Goal: Information Seeking & Learning: Learn about a topic

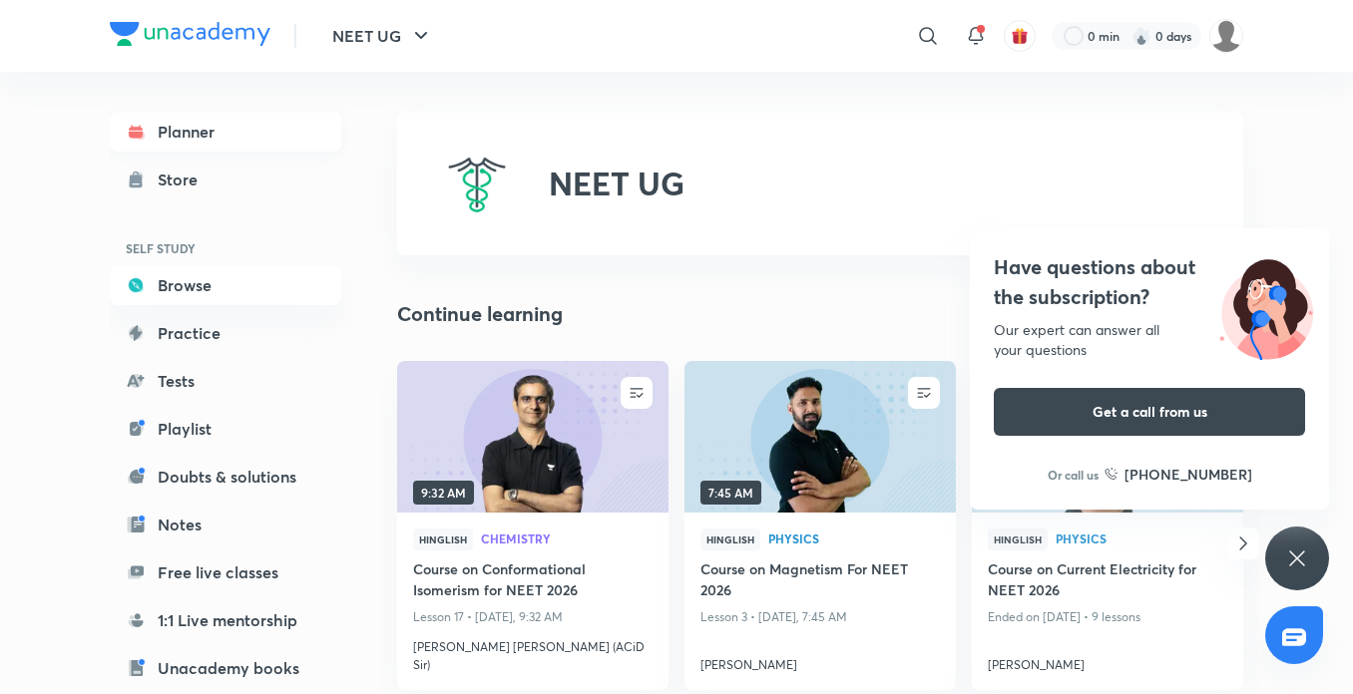
click at [156, 125] on link "Planner" at bounding box center [225, 132] width 231 height 40
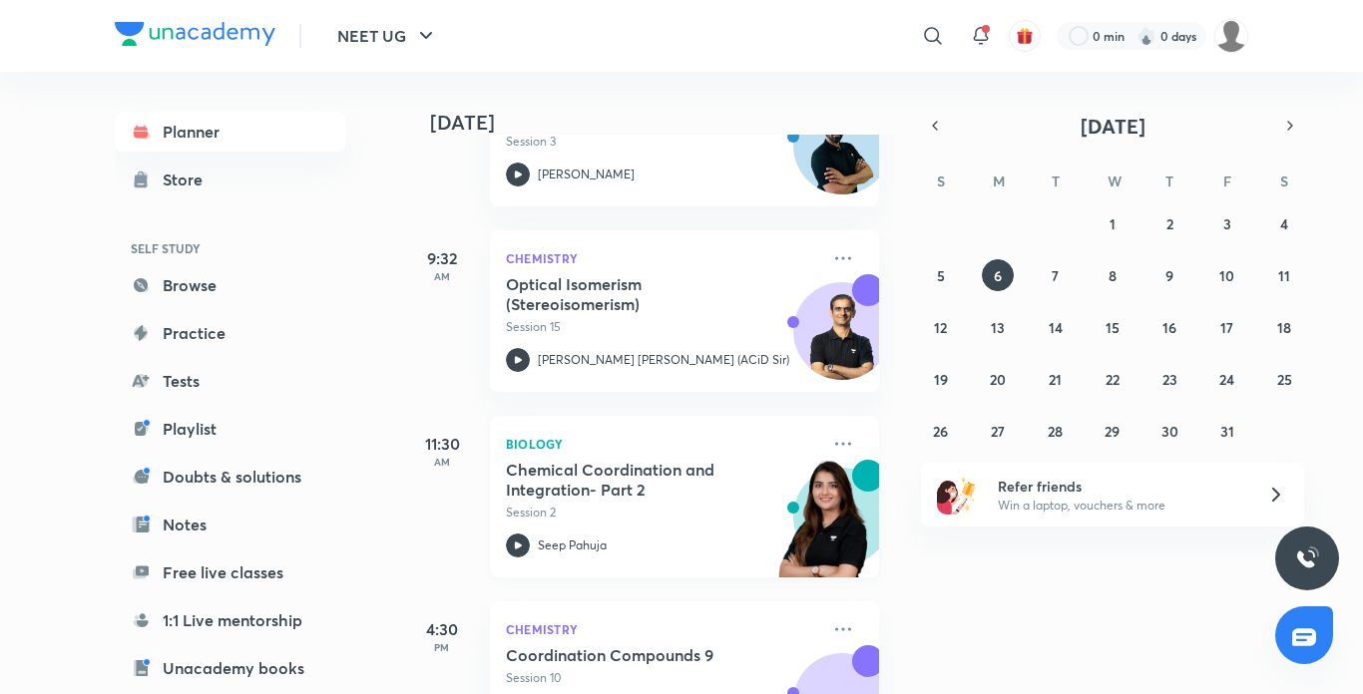
scroll to position [306, 0]
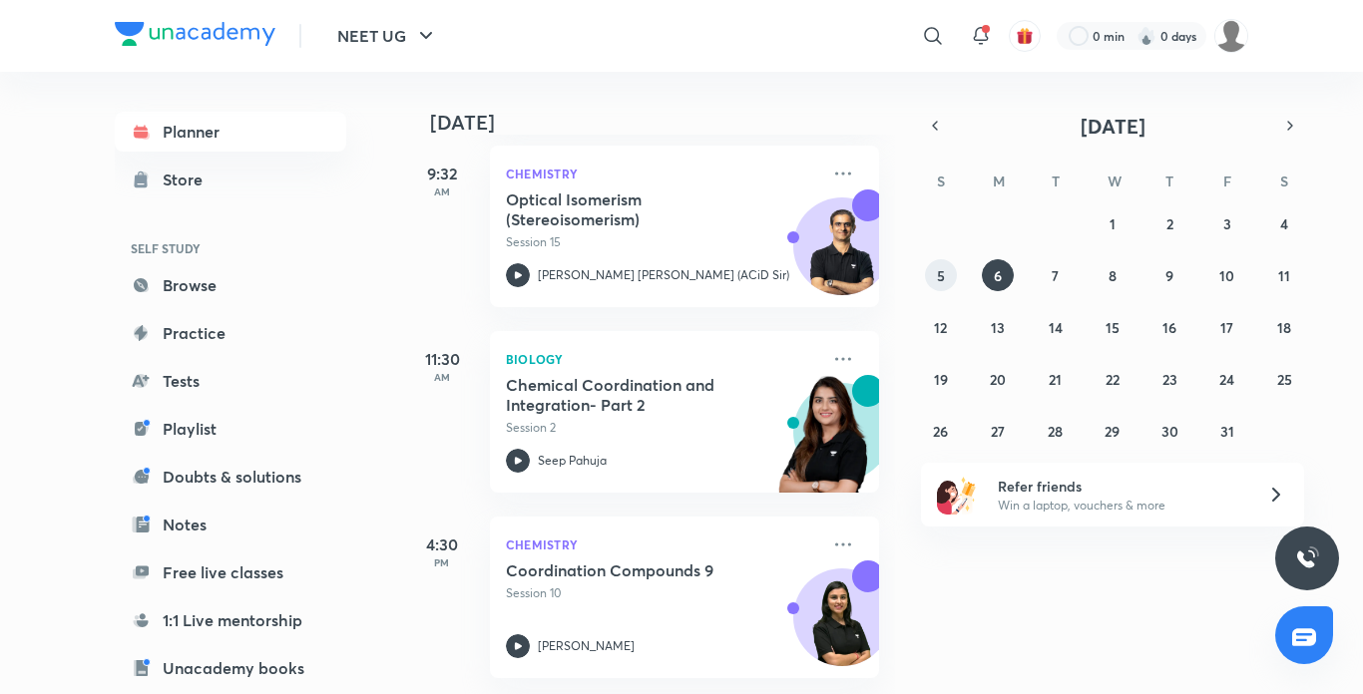
click at [941, 271] on abbr "5" at bounding box center [941, 275] width 8 height 19
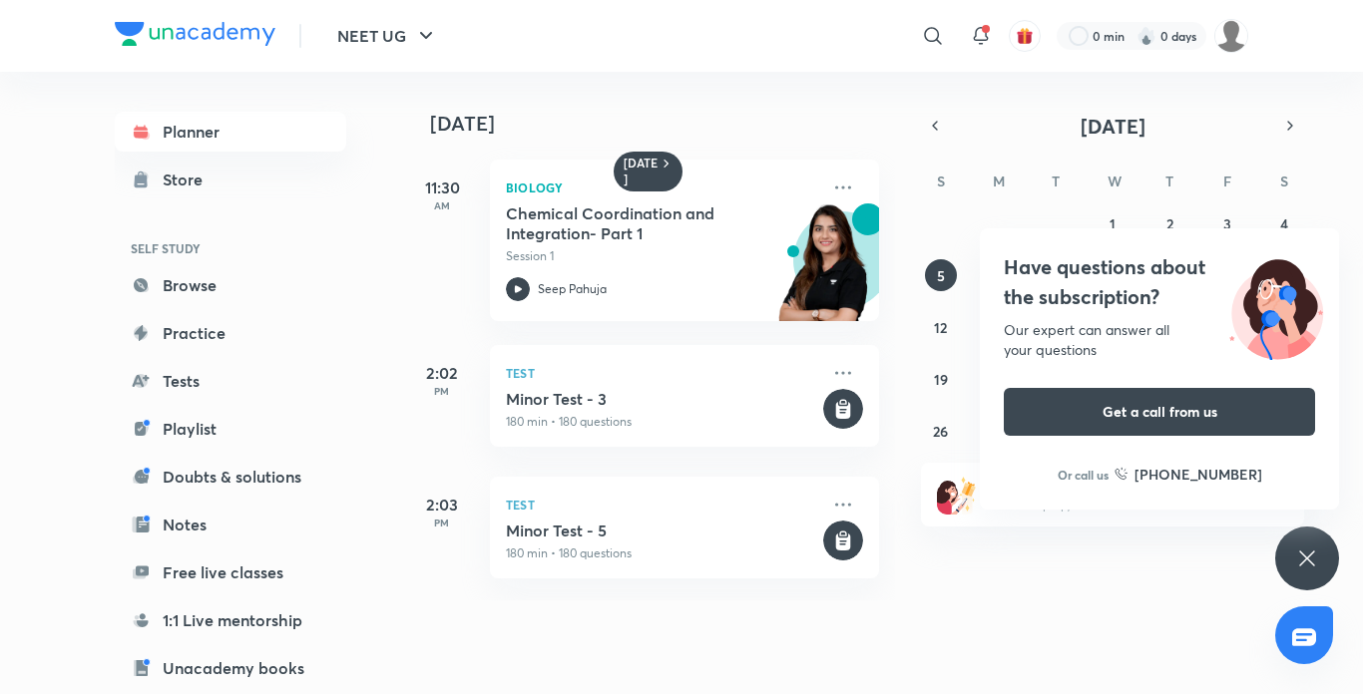
click at [1303, 554] on icon at bounding box center [1306, 558] width 15 height 15
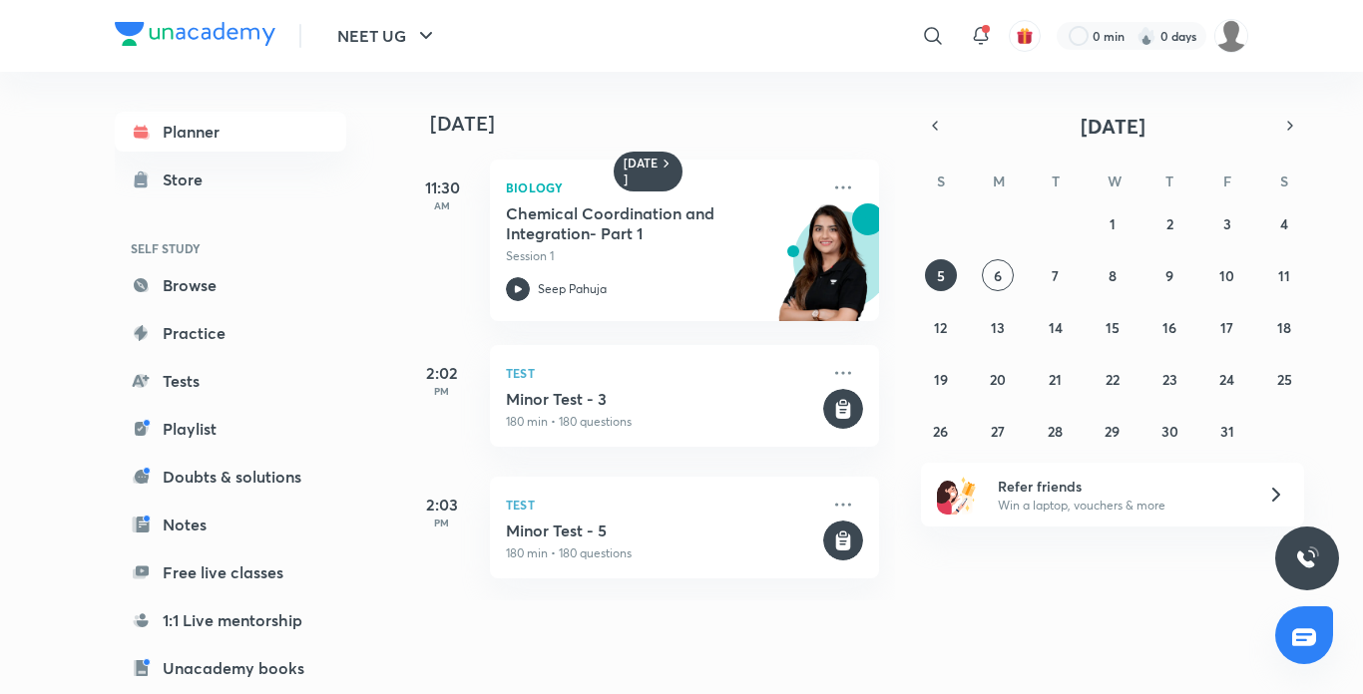
click at [1038, 278] on div "28 29 30 1 2 3 4 5 6 7 8 9 10 11 12 13 14 15 16 17 18 19 20 21 22 23 24 25 26 2…" at bounding box center [1112, 327] width 383 height 239
click at [1215, 288] on div "28 29 30 1 2 3 4 5 6 7 8 9 10 11 12 13 14 15 16 17 18 19 20 21 22 23 24 25 26 2…" at bounding box center [1112, 327] width 383 height 239
click at [1213, 288] on div "28 29 30 1 2 3 4 5 6 7 8 9 10 11 12 13 14 15 16 17 18 19 20 21 22 23 24 25 26 2…" at bounding box center [1112, 327] width 383 height 239
click at [1231, 280] on abbr "10" at bounding box center [1226, 275] width 15 height 19
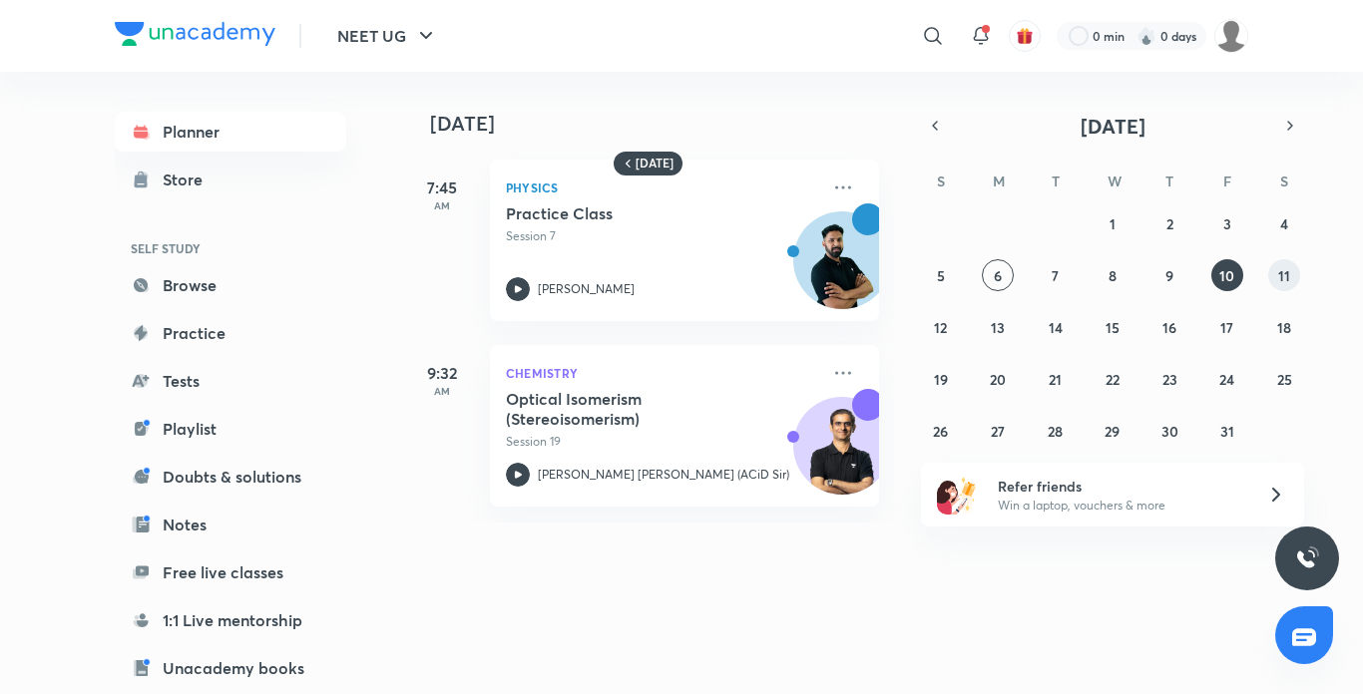
click at [1290, 276] on button "11" at bounding box center [1284, 275] width 32 height 32
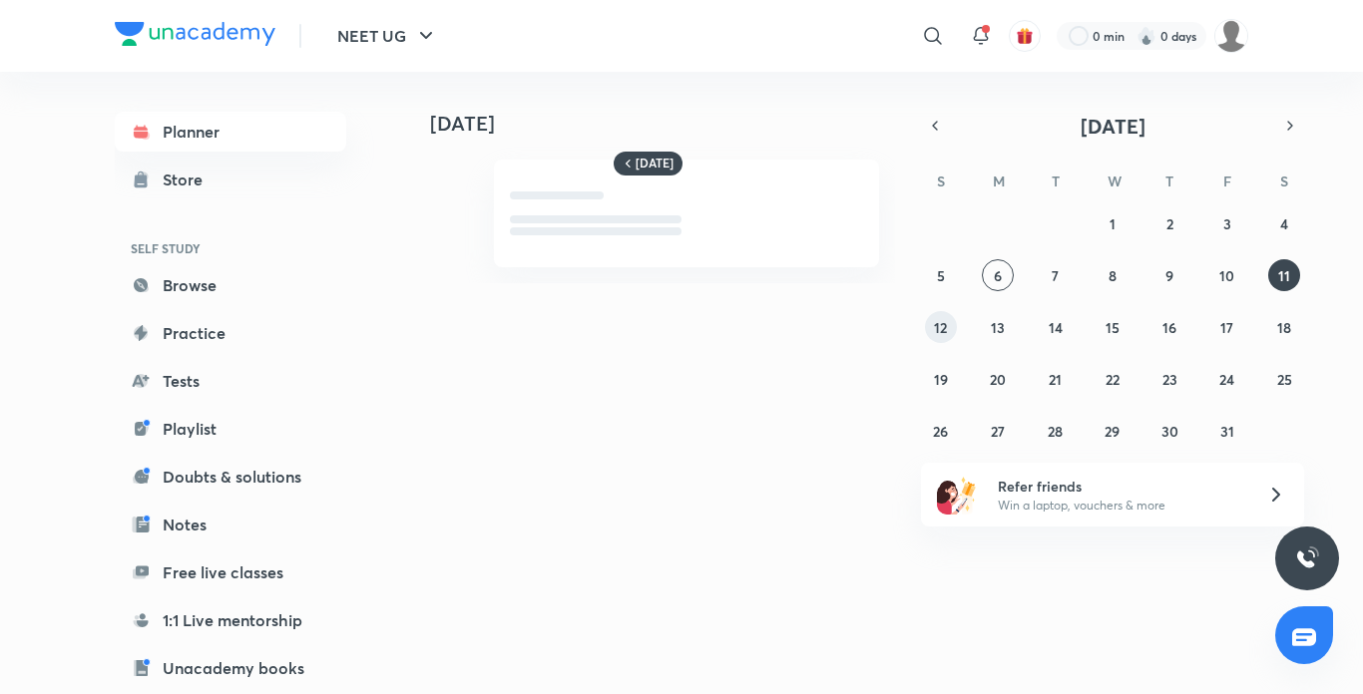
click at [956, 320] on div "28 29 30 1 2 3 4 5 6 7 8 9 10 11 12 13 14 15 16 17 18 19 20 21 22 23 24 25 26 2…" at bounding box center [1112, 327] width 383 height 239
click at [944, 325] on abbr "12" at bounding box center [940, 327] width 13 height 19
click at [941, 326] on abbr "12" at bounding box center [940, 327] width 13 height 19
click at [1017, 269] on div "28 29 30 1 2 3 4 5 6 7 8 9 10 11 12 13 14 15 16 17 18 19 20 21 22 23 24 25 26 2…" at bounding box center [1112, 327] width 383 height 239
click at [998, 273] on abbr "6" at bounding box center [998, 275] width 8 height 19
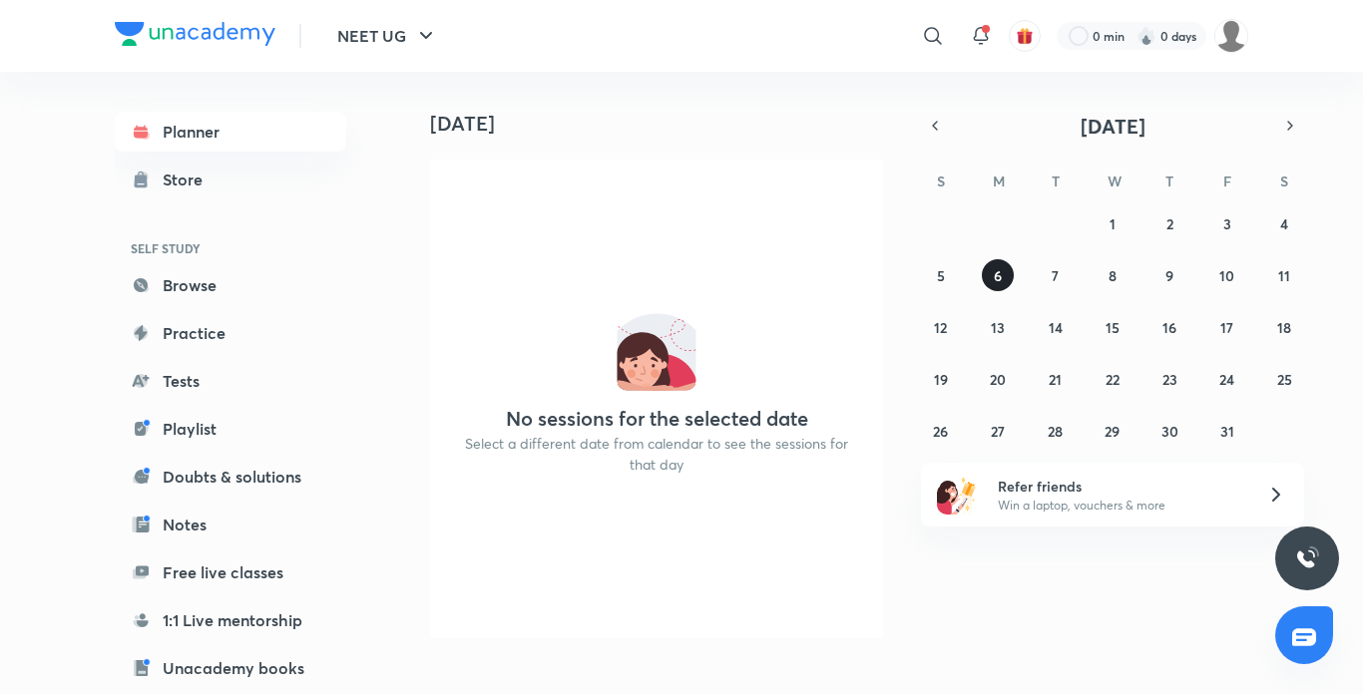
click at [1008, 282] on button "6" at bounding box center [998, 275] width 32 height 32
click at [1025, 281] on div "28 29 30 1 2 3 4 5 6 7 8 9 10 11 12 13 14 15 16 17 18 19 20 21 22 23 24 25 26 2…" at bounding box center [1112, 327] width 383 height 239
click at [1050, 276] on button "7" at bounding box center [1056, 275] width 32 height 32
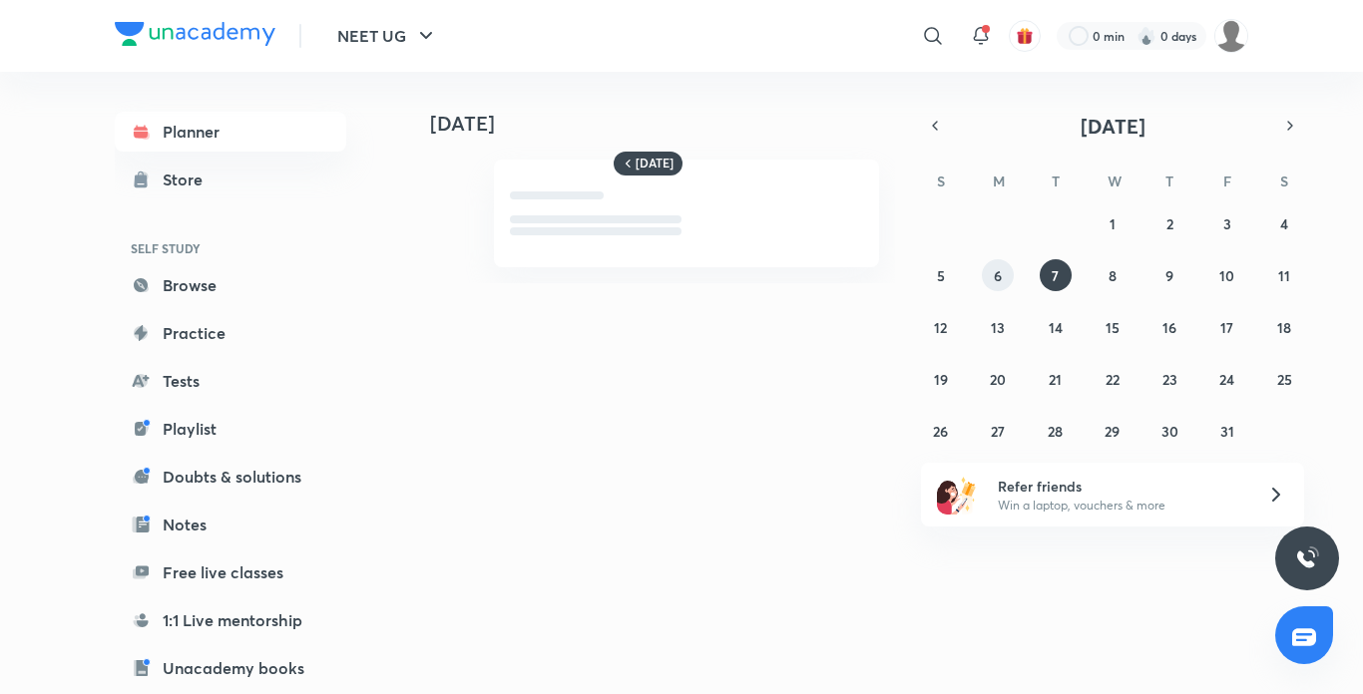
click at [988, 271] on button "6" at bounding box center [998, 275] width 32 height 32
click at [998, 273] on abbr "6" at bounding box center [998, 275] width 8 height 19
click at [1045, 279] on button "7" at bounding box center [1056, 275] width 32 height 32
click at [953, 275] on button "5" at bounding box center [941, 275] width 32 height 32
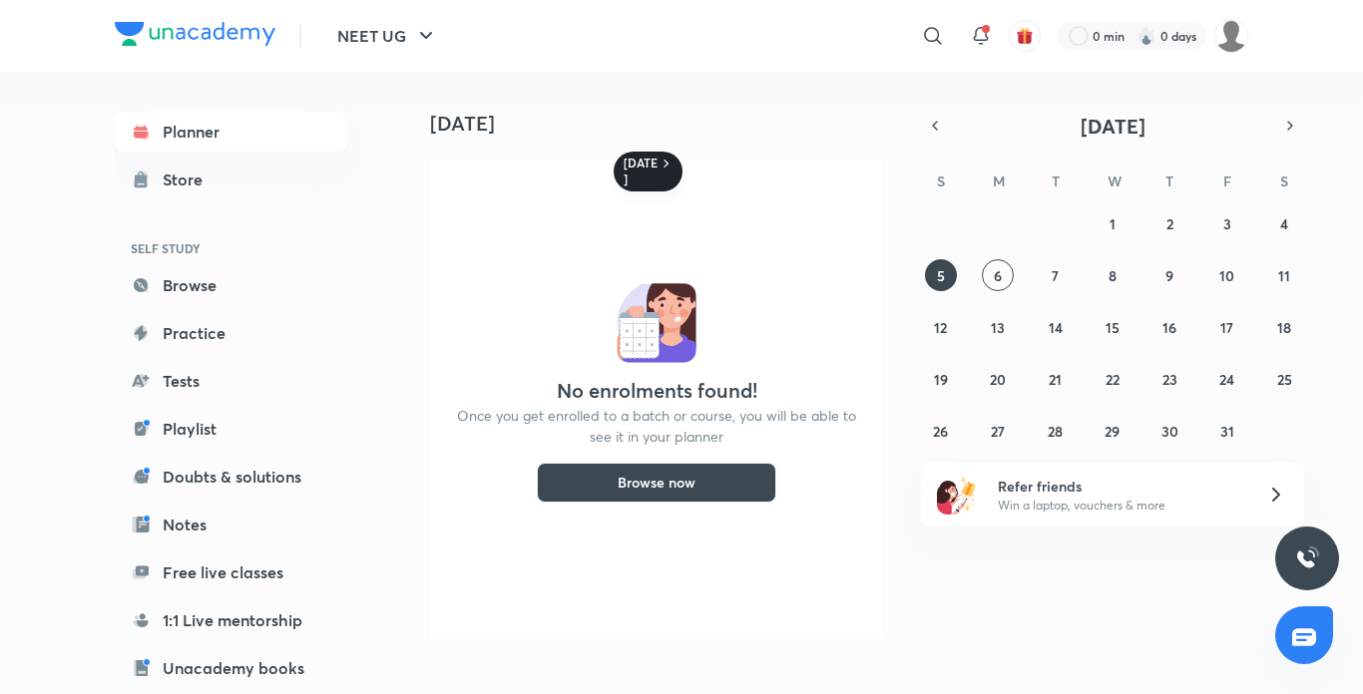
click at [643, 152] on div "[DATE]" at bounding box center [648, 172] width 69 height 40
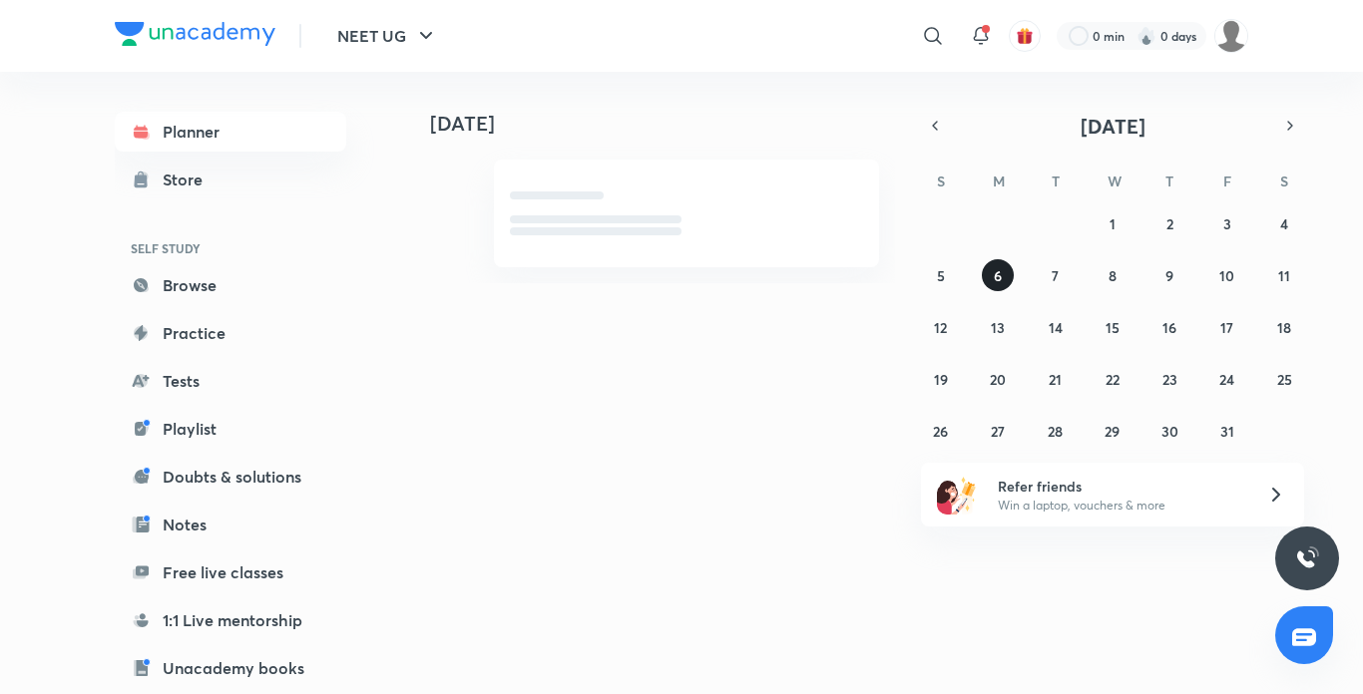
click at [998, 283] on abbr "6" at bounding box center [998, 275] width 8 height 19
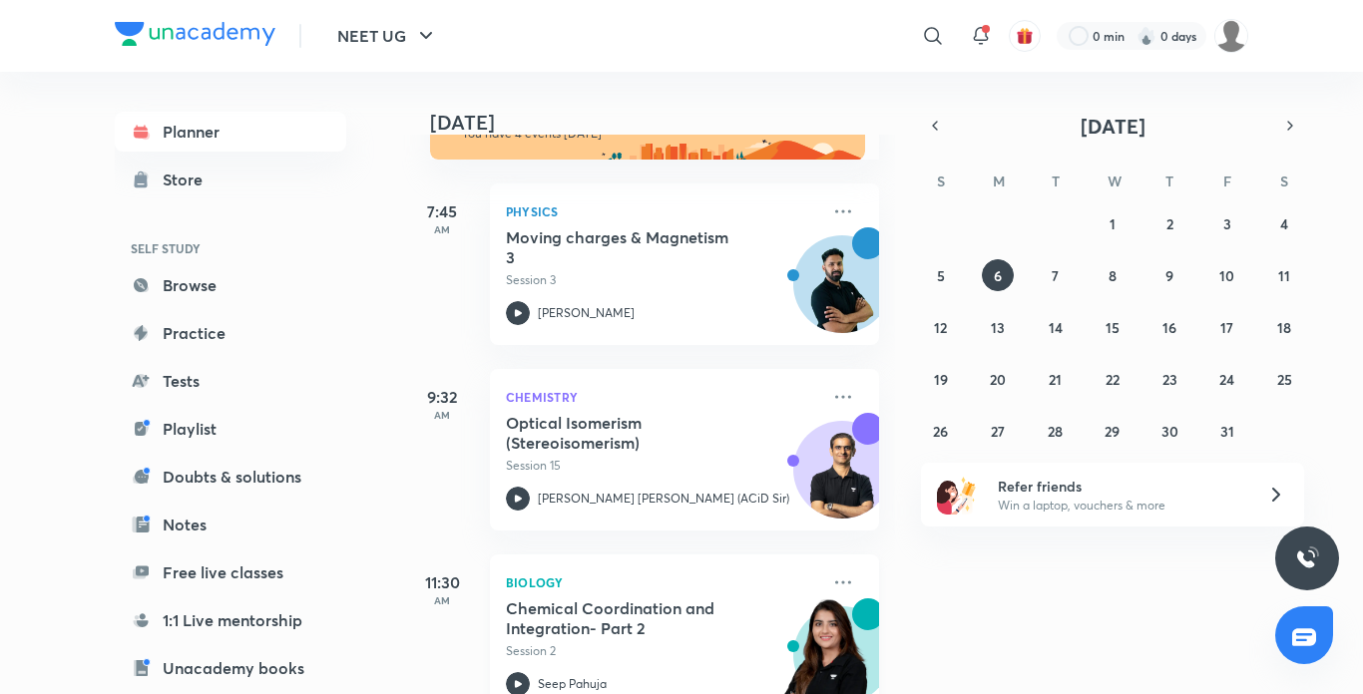
scroll to position [7, 0]
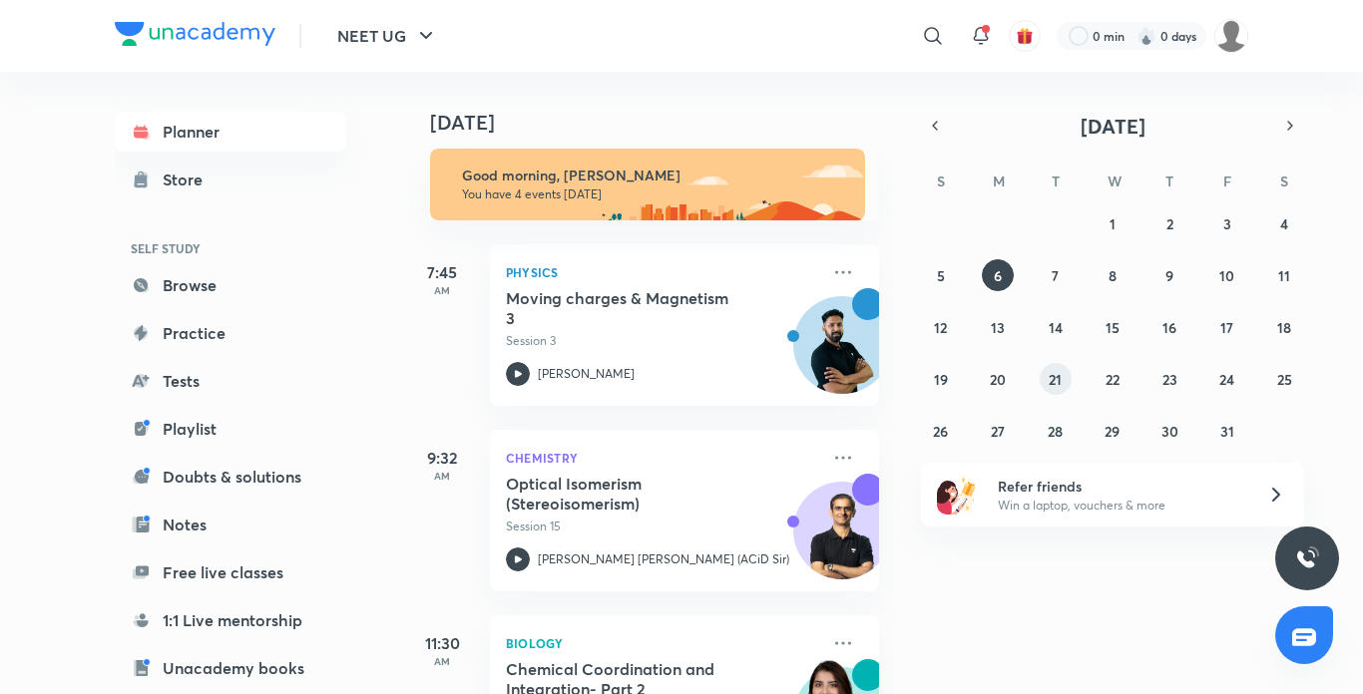
click at [1056, 389] on button "21" at bounding box center [1056, 379] width 32 height 32
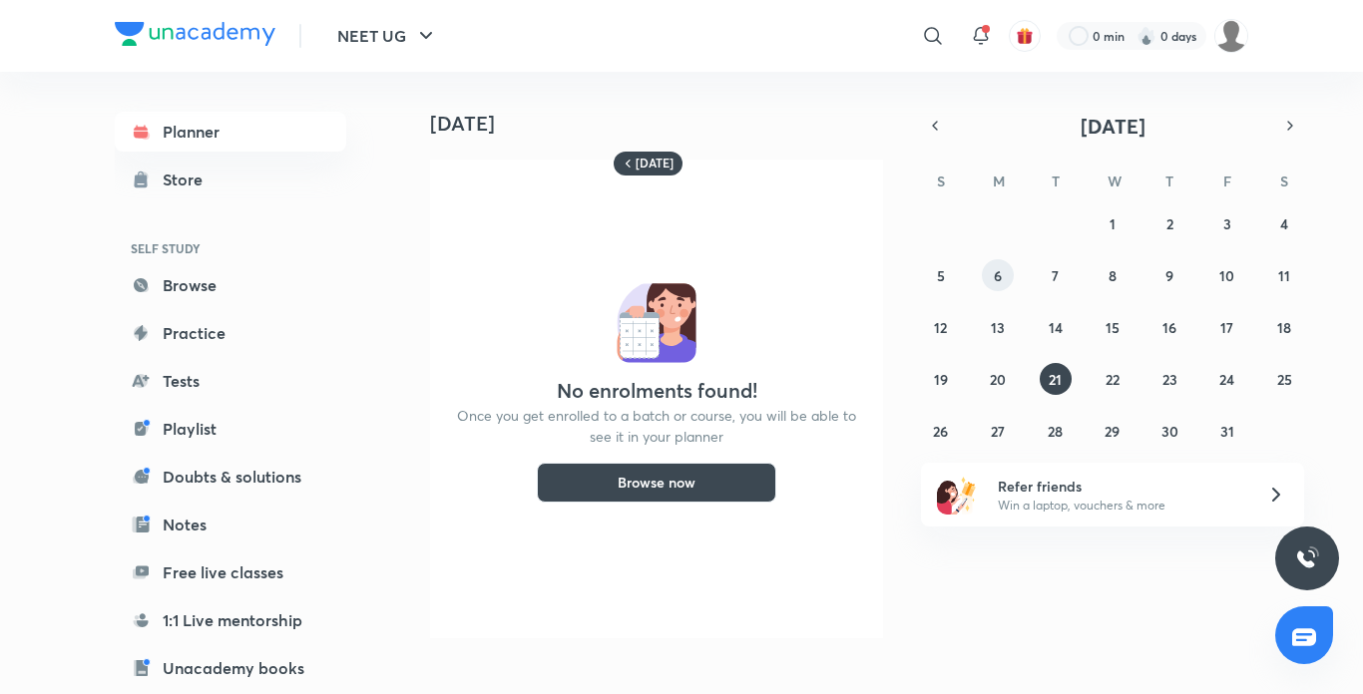
click at [998, 274] on abbr "6" at bounding box center [998, 275] width 8 height 19
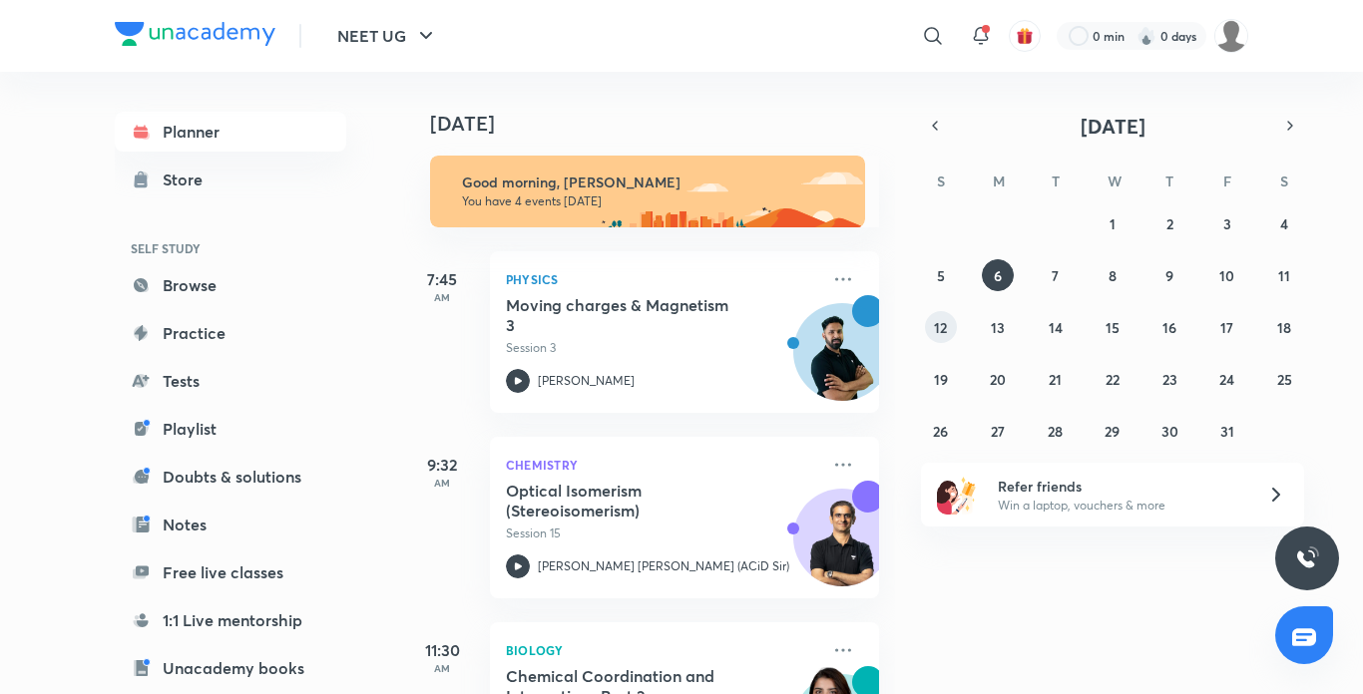
click at [943, 329] on abbr "12" at bounding box center [940, 327] width 13 height 19
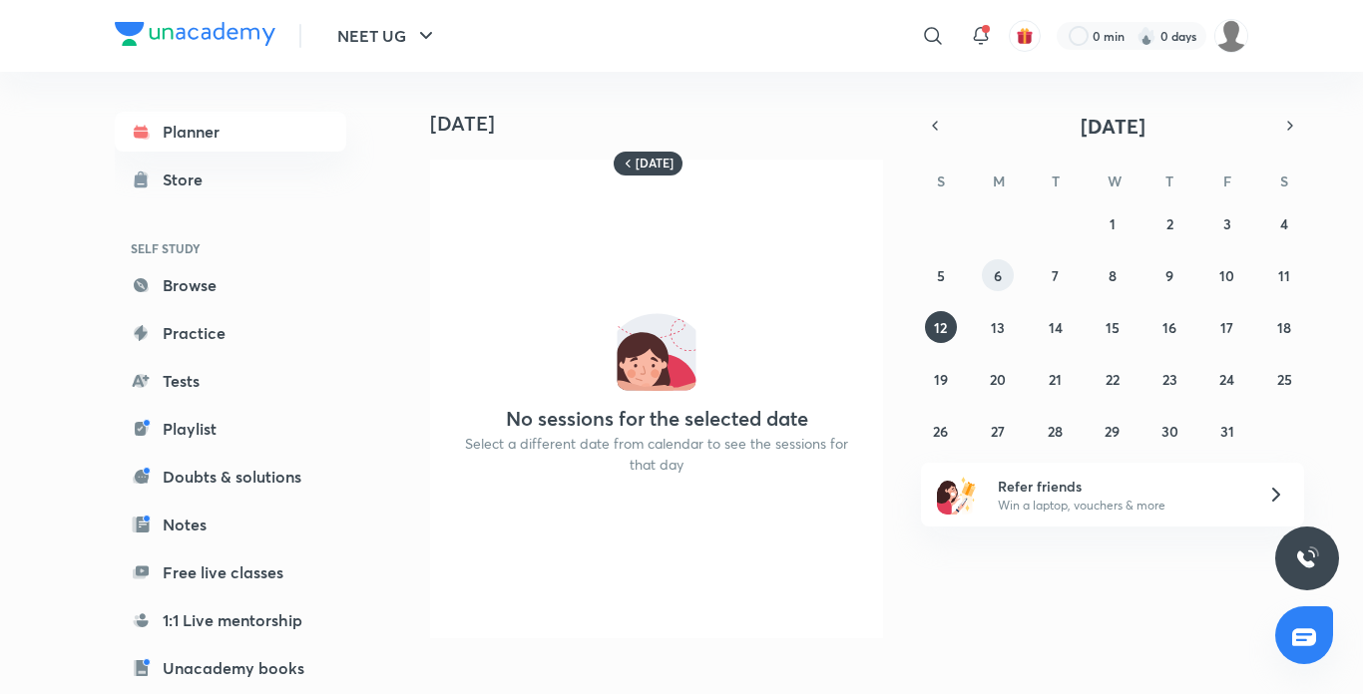
click at [1005, 277] on button "6" at bounding box center [998, 275] width 32 height 32
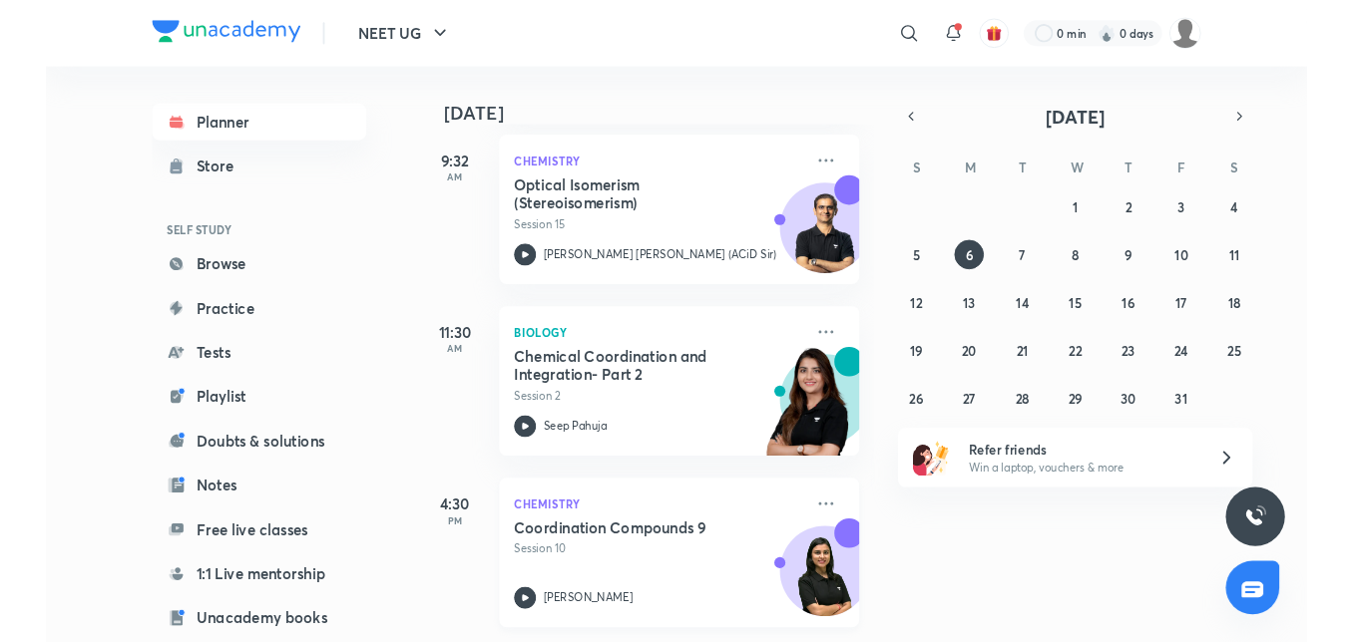
scroll to position [306, 0]
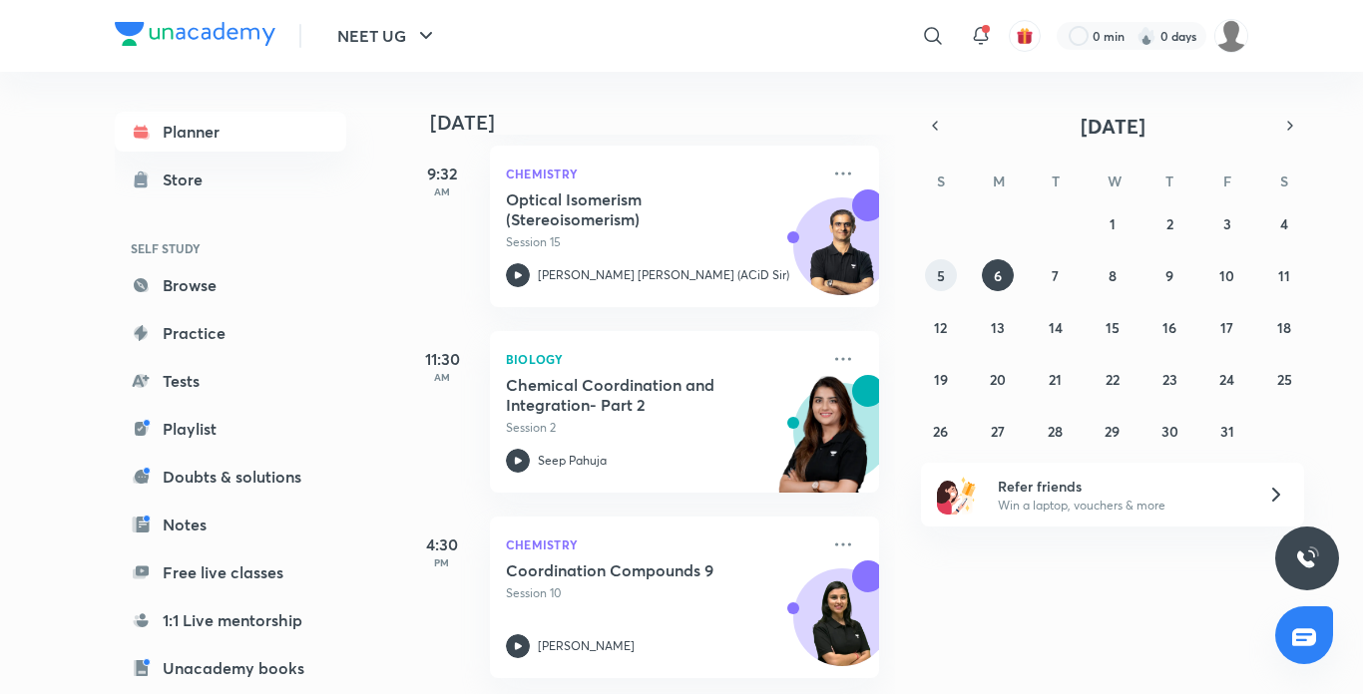
click at [933, 273] on button "5" at bounding box center [941, 275] width 32 height 32
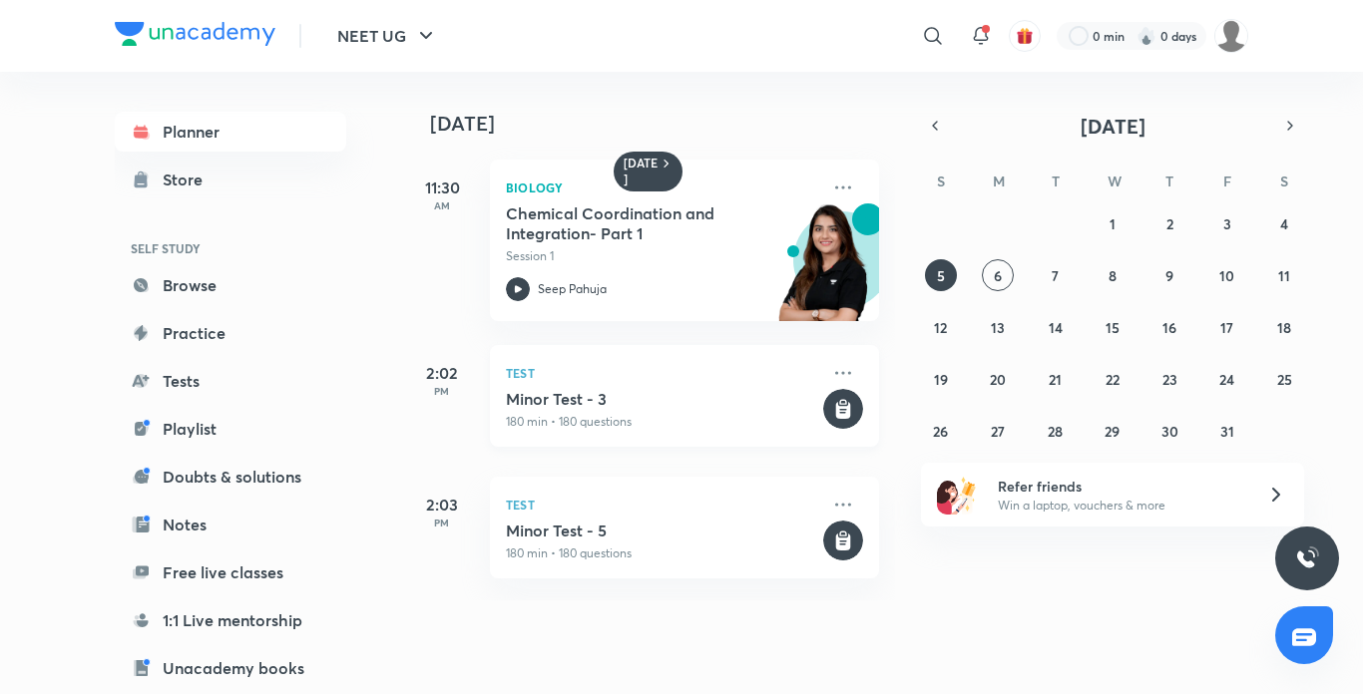
click at [836, 417] on icon at bounding box center [843, 410] width 15 height 17
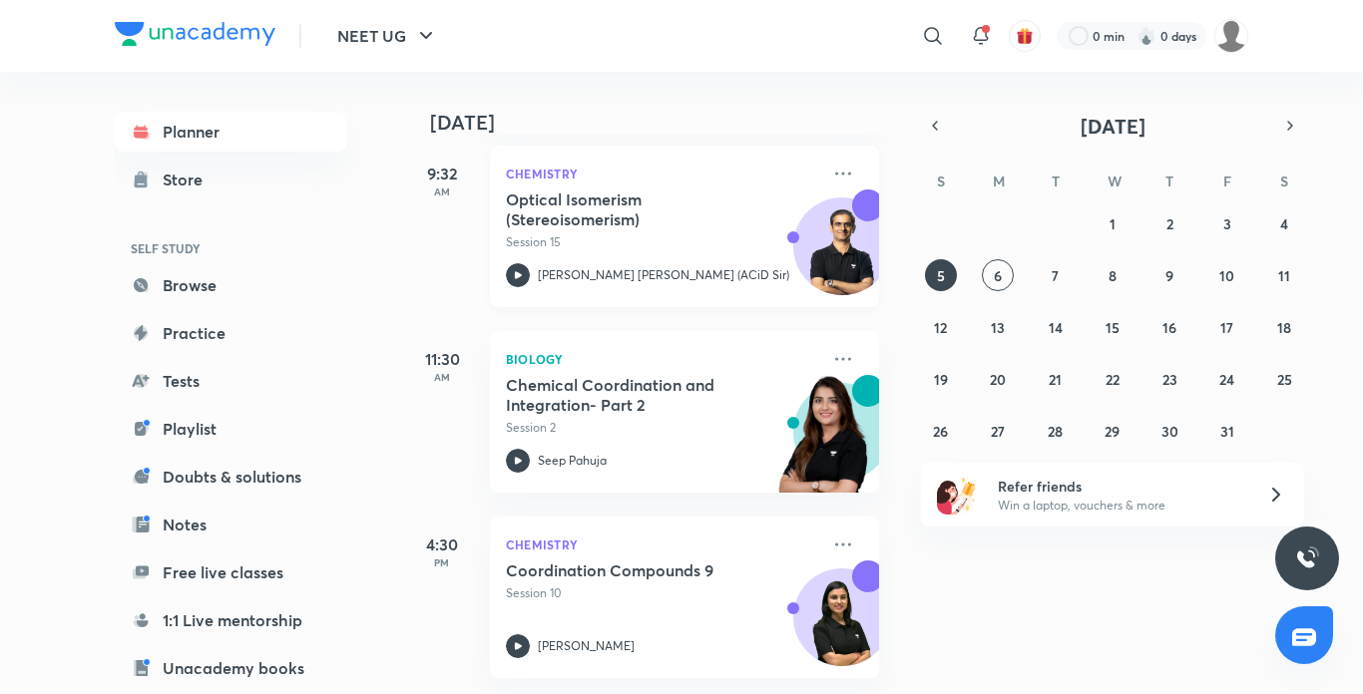
scroll to position [306, 0]
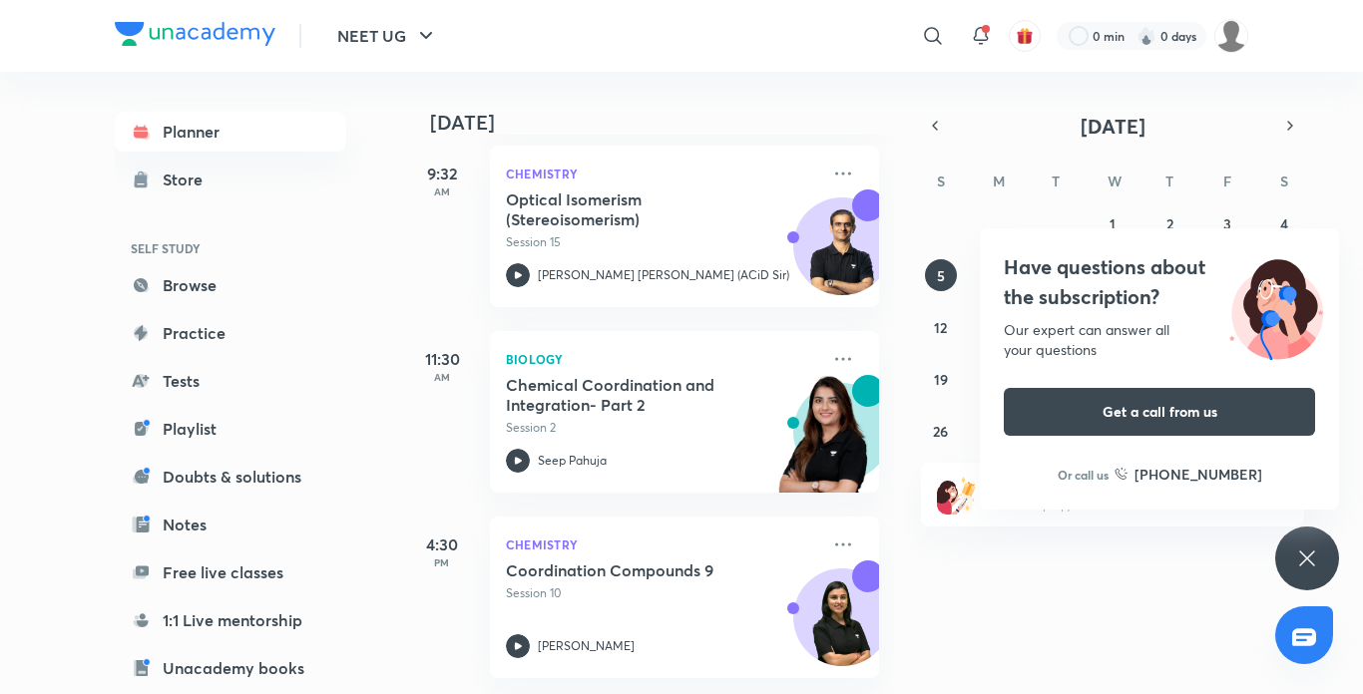
click at [1307, 560] on icon at bounding box center [1306, 558] width 15 height 15
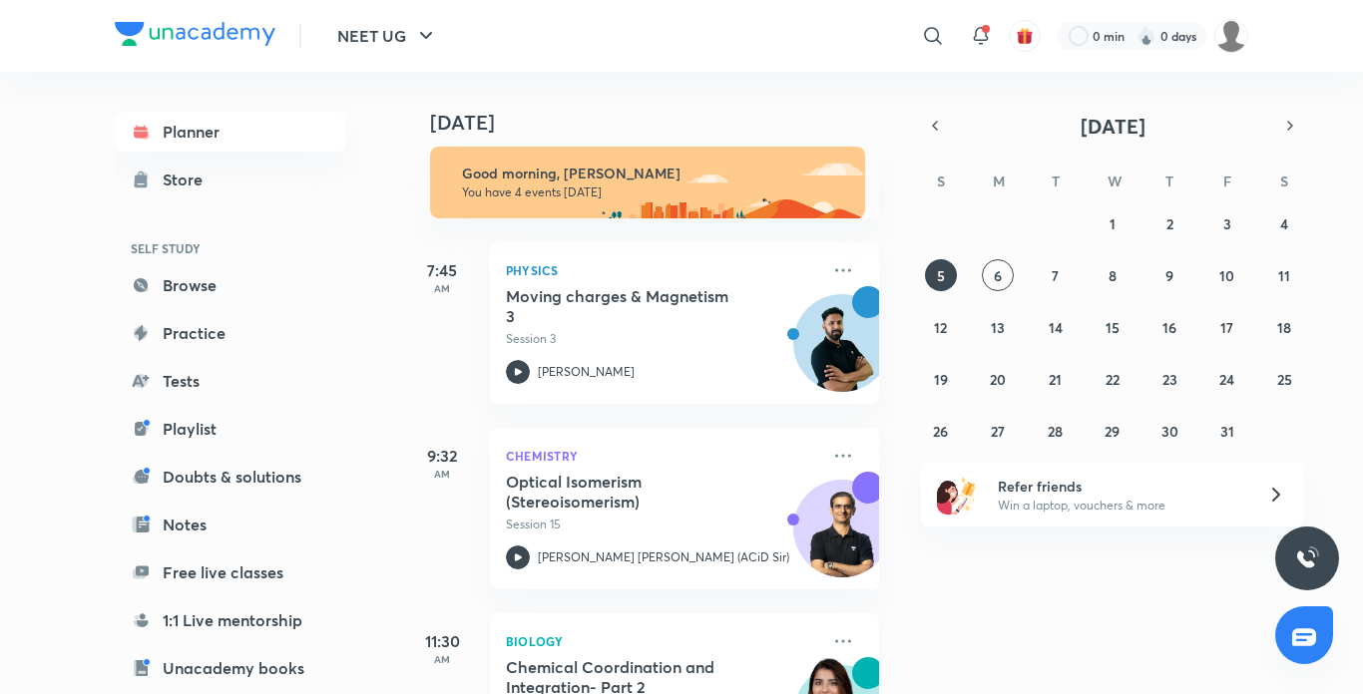
scroll to position [0, 0]
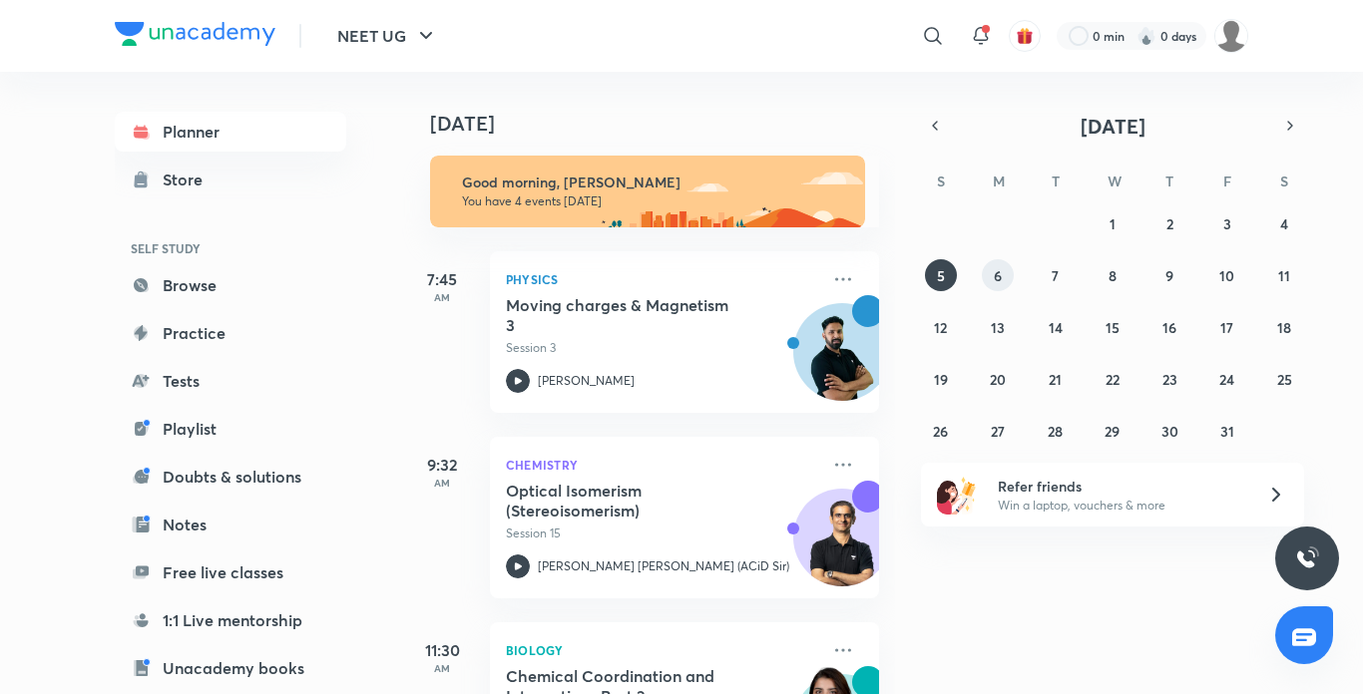
click at [1006, 286] on button "6" at bounding box center [998, 275] width 32 height 32
click at [1048, 265] on button "7" at bounding box center [1056, 275] width 32 height 32
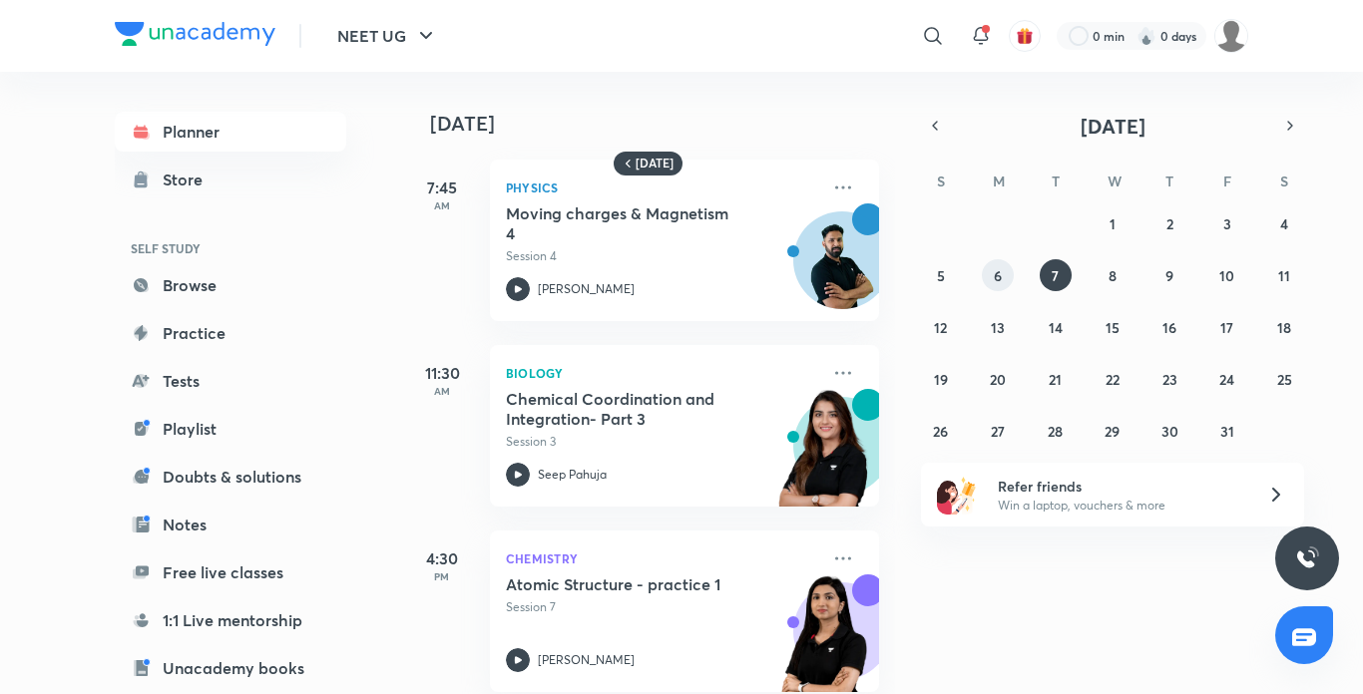
click at [995, 283] on abbr "6" at bounding box center [998, 275] width 8 height 19
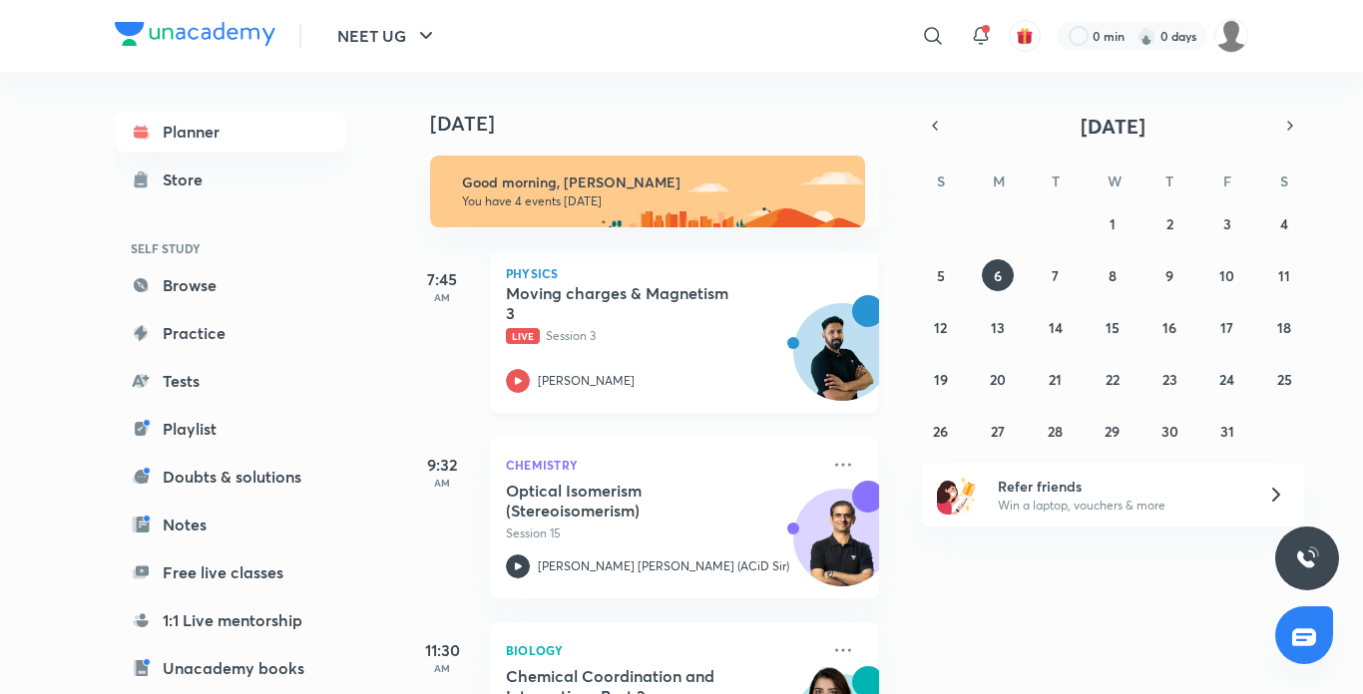
click at [514, 384] on icon at bounding box center [518, 381] width 24 height 24
